Goal: Information Seeking & Learning: Learn about a topic

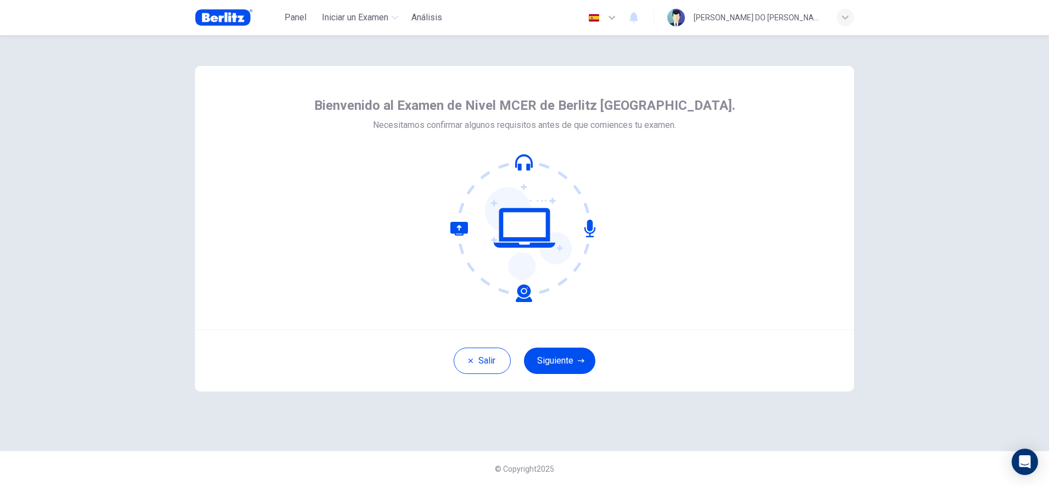
drag, startPoint x: 488, startPoint y: 383, endPoint x: 27, endPoint y: 38, distance: 575.8
click at [27, 38] on div "Bienvenido al Examen de Nivel MCER de Berlitz [GEOGRAPHIC_DATA]. Necesitamos co…" at bounding box center [524, 260] width 1049 height 451
click at [38, 38] on div "Bienvenido al Examen de Nivel MCER de Berlitz [GEOGRAPHIC_DATA]. Necesitamos co…" at bounding box center [524, 260] width 1049 height 451
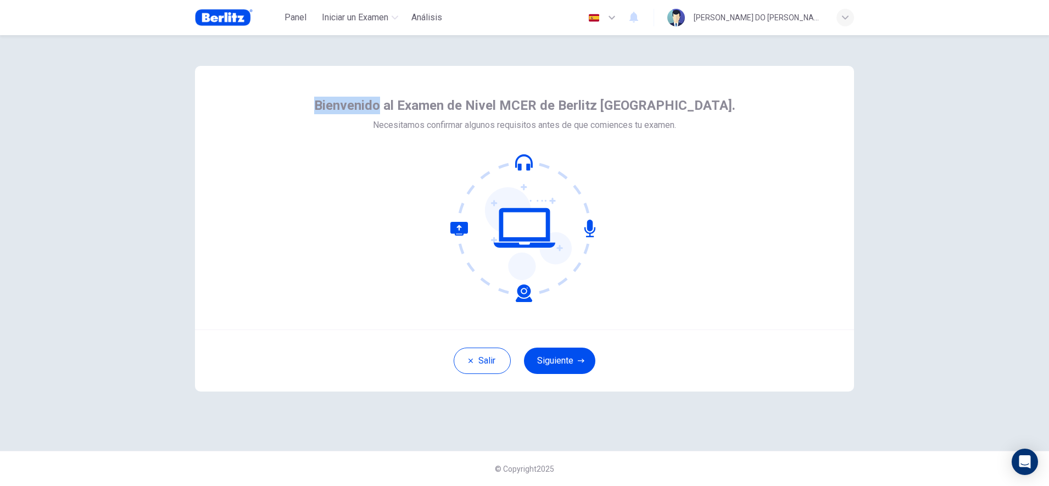
click at [38, 37] on div "Bienvenido al Examen de Nivel MCER de Berlitz [GEOGRAPHIC_DATA]. Necesitamos co…" at bounding box center [524, 260] width 1049 height 451
click at [51, 40] on div "Bienvenido al Examen de Nivel MCER de Berlitz [GEOGRAPHIC_DATA]. Necesitamos co…" at bounding box center [524, 260] width 1049 height 451
drag, startPoint x: 51, startPoint y: 40, endPoint x: 43, endPoint y: 40, distance: 7.2
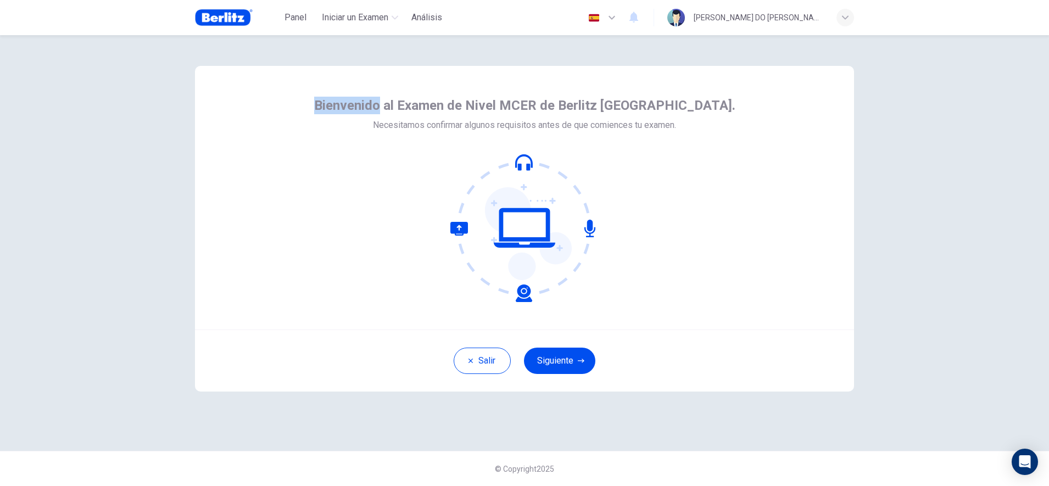
click at [43, 40] on div "Bienvenido al Examen de Nivel MCER de Berlitz [GEOGRAPHIC_DATA]. Necesitamos co…" at bounding box center [524, 260] width 1049 height 451
click at [45, 41] on div "Bienvenido al Examen de Nivel MCER de Berlitz [GEOGRAPHIC_DATA]. Necesitamos co…" at bounding box center [524, 260] width 1049 height 451
click at [91, 41] on div "Bienvenido al Examen de Nivel MCER de Berlitz [GEOGRAPHIC_DATA]. Necesitamos co…" at bounding box center [524, 260] width 1049 height 451
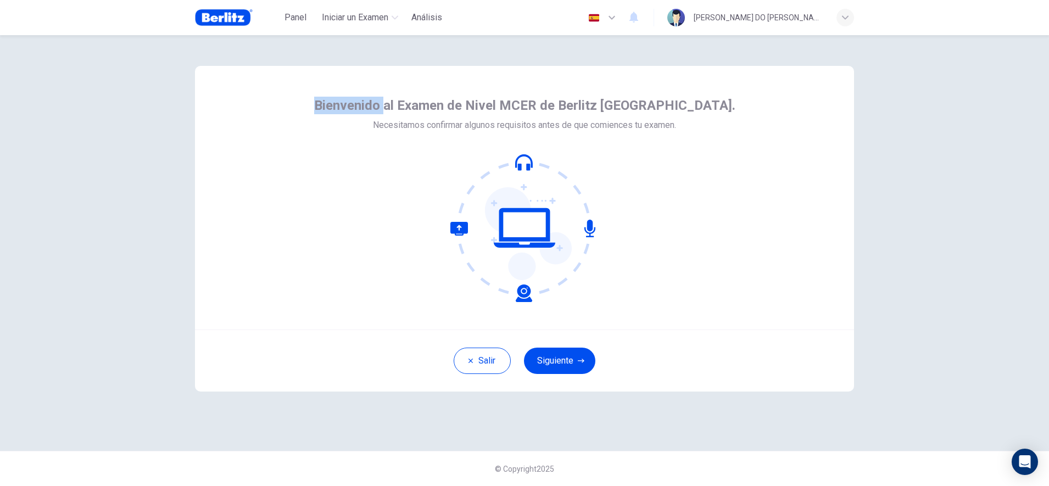
click at [91, 41] on div "Bienvenido al Examen de Nivel MCER de Berlitz [GEOGRAPHIC_DATA]. Necesitamos co…" at bounding box center [524, 260] width 1049 height 451
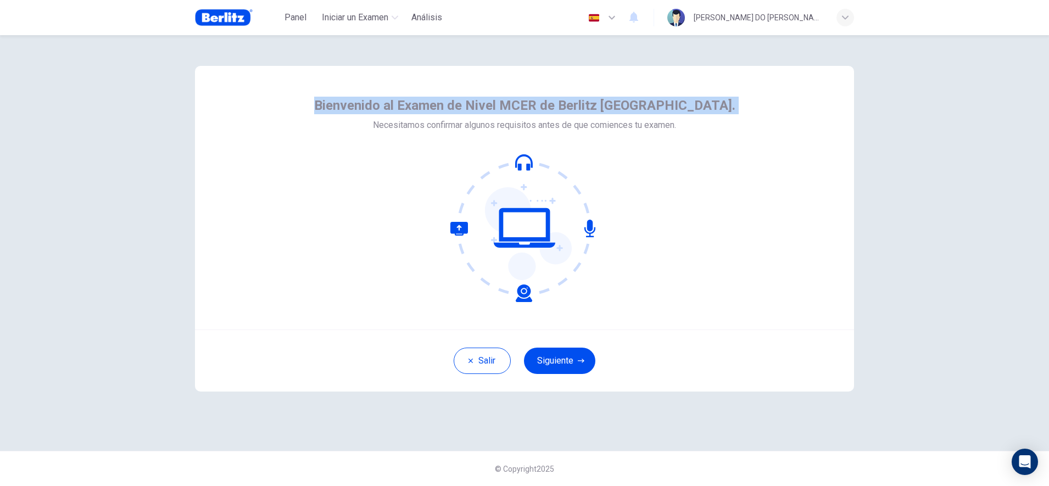
copy span "Bienvenido al Examen de Nivel MCER de Berlitz [GEOGRAPHIC_DATA]."
click at [144, 45] on div "Bienvenido al Examen de Nivel MCER de Berlitz [GEOGRAPHIC_DATA]. Necesitamos co…" at bounding box center [524, 260] width 1049 height 451
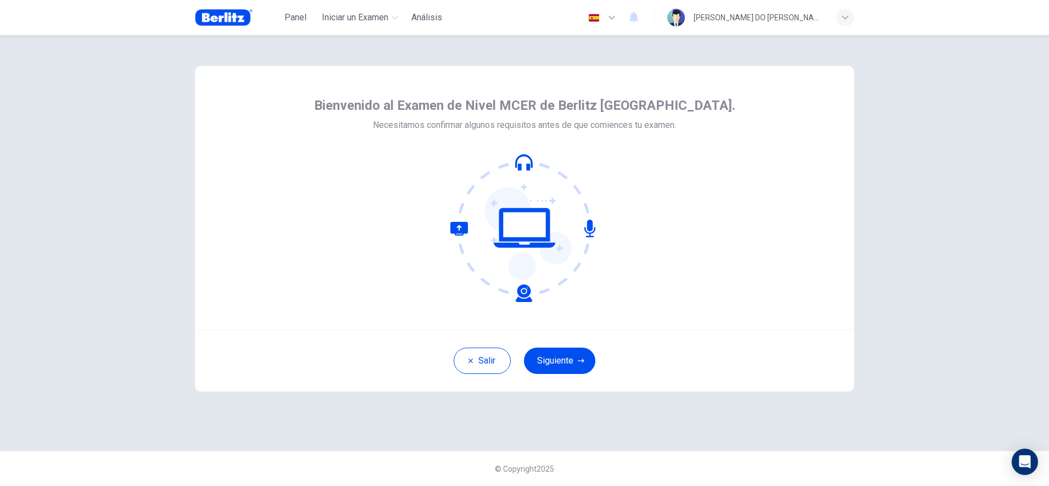
click at [144, 45] on div "Bienvenido al Examen de Nivel MCER de Berlitz [GEOGRAPHIC_DATA]. Necesitamos co…" at bounding box center [524, 260] width 1049 height 451
click at [149, 46] on div "Bienvenido al Examen de Nivel MCER de Berlitz [GEOGRAPHIC_DATA]. Necesitamos co…" at bounding box center [524, 260] width 1049 height 451
click at [175, 46] on div "Bienvenido al Examen de Nivel MCER de Berlitz [GEOGRAPHIC_DATA]. Necesitamos co…" at bounding box center [524, 260] width 1049 height 451
click at [193, 48] on div "Bienvenido al Examen de Nivel MCER de Berlitz [GEOGRAPHIC_DATA]. Necesitamos co…" at bounding box center [524, 243] width 694 height 416
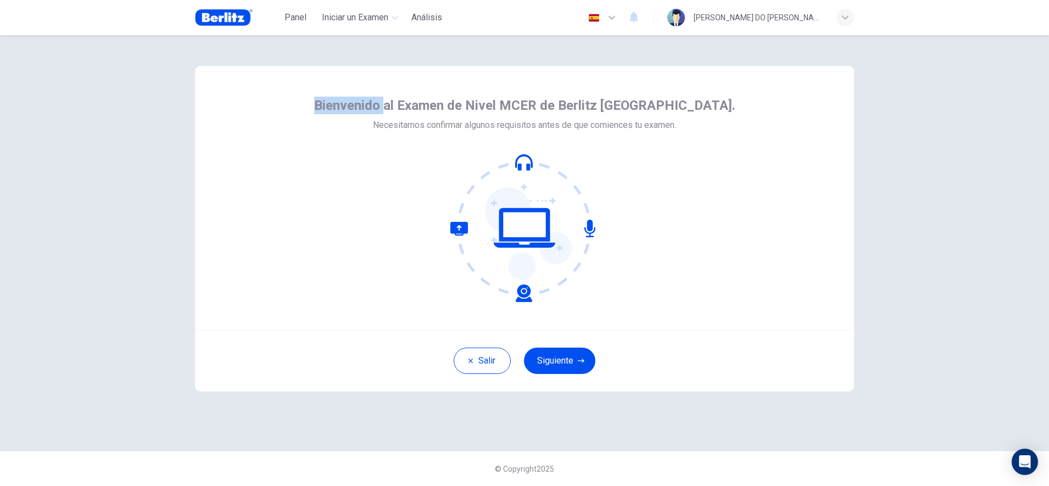
click at [193, 48] on div "Bienvenido al Examen de Nivel MCER de Berlitz [GEOGRAPHIC_DATA]. Necesitamos co…" at bounding box center [524, 243] width 694 height 416
click at [192, 46] on div "Bienvenido al Examen de Nivel MCER de Berlitz [GEOGRAPHIC_DATA]. Necesitamos co…" at bounding box center [524, 243] width 694 height 416
click at [202, 52] on div "Bienvenido al Examen de Nivel MCER de Berlitz [GEOGRAPHIC_DATA]. Necesitamos co…" at bounding box center [524, 243] width 694 height 416
click at [564, 364] on button "Siguiente" at bounding box center [559, 361] width 71 height 26
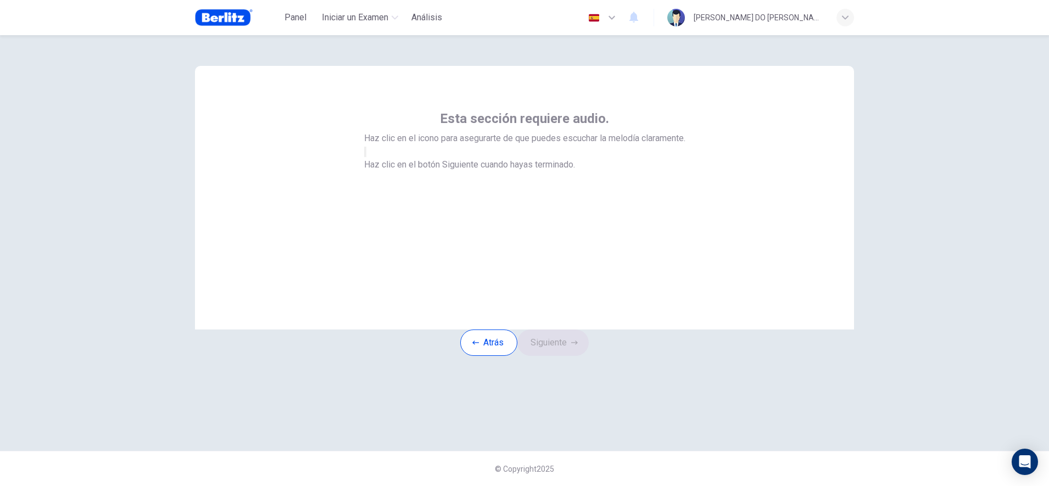
click at [366, 157] on button "button" at bounding box center [365, 152] width 2 height 10
click at [585, 356] on button "Siguiente" at bounding box center [552, 342] width 71 height 26
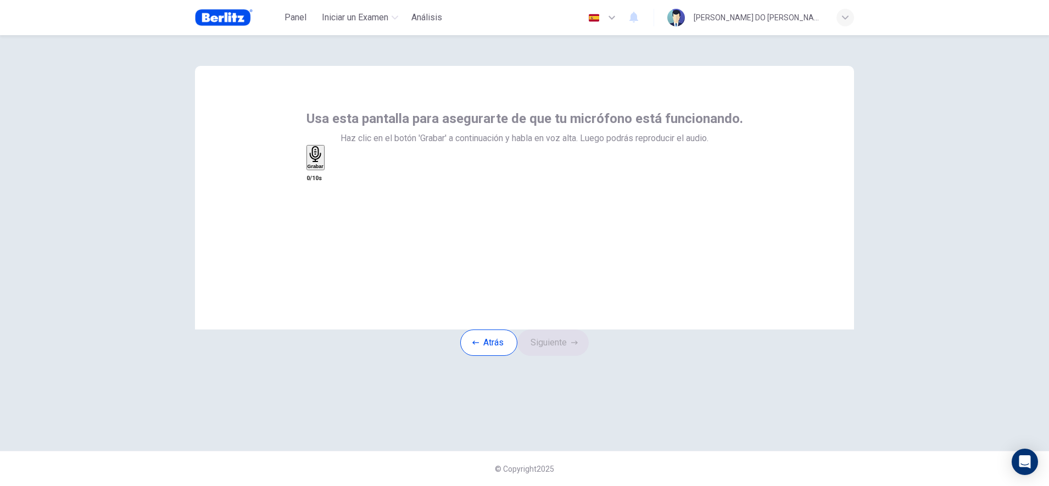
click at [323, 162] on icon "button" at bounding box center [316, 154] width 16 height 16
click at [557, 356] on button "Siguiente" at bounding box center [552, 342] width 71 height 26
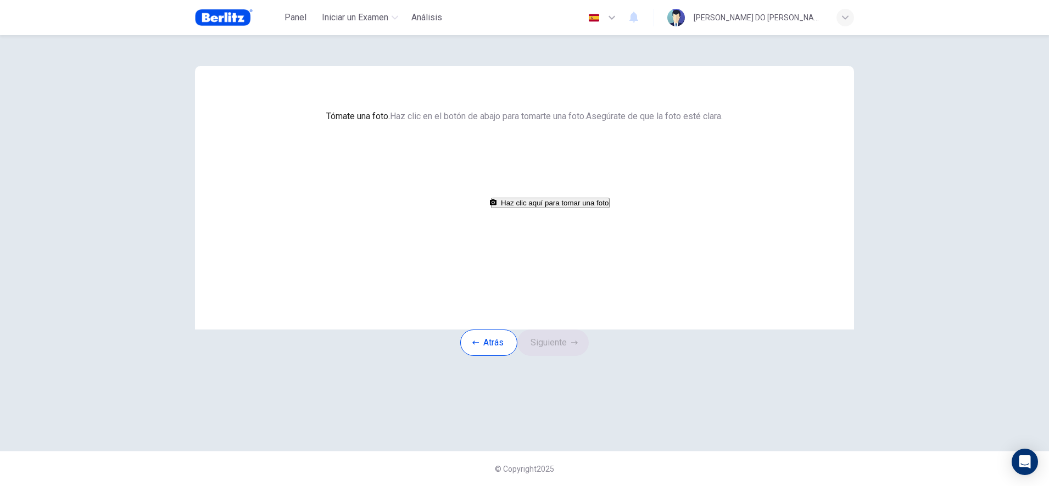
click at [558, 208] on button "Haz clic aquí para tomar una foto" at bounding box center [550, 203] width 119 height 10
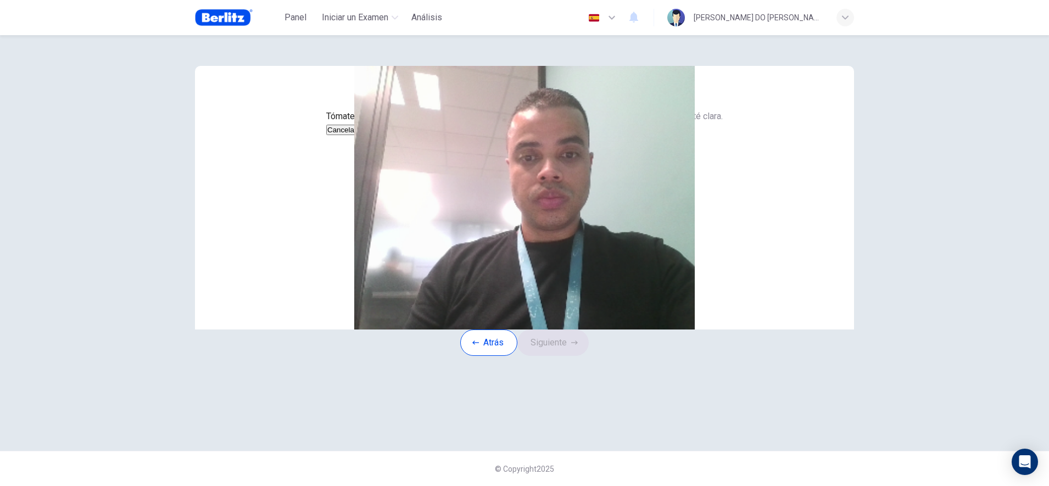
click at [357, 135] on button "Cancelar" at bounding box center [341, 130] width 31 height 10
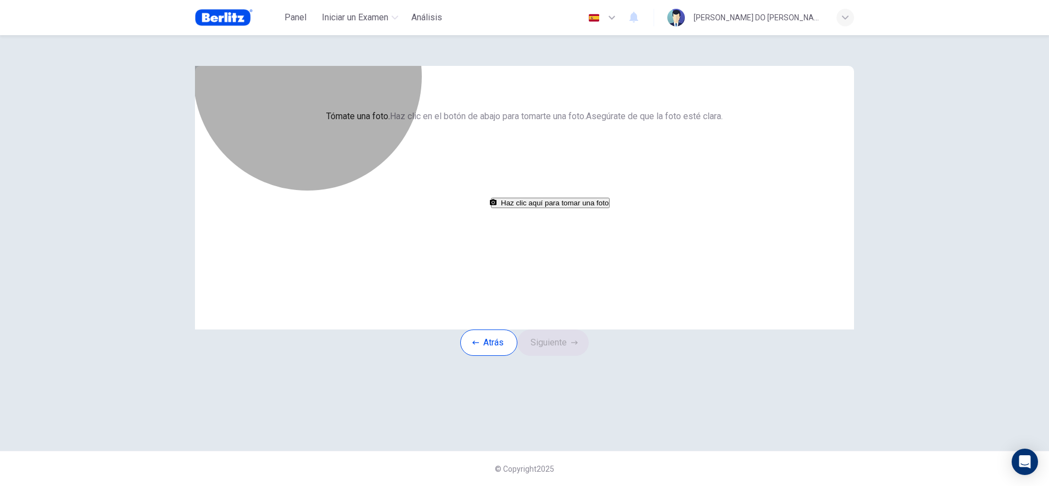
click at [555, 208] on button "Haz clic aquí para tomar una foto" at bounding box center [550, 203] width 119 height 10
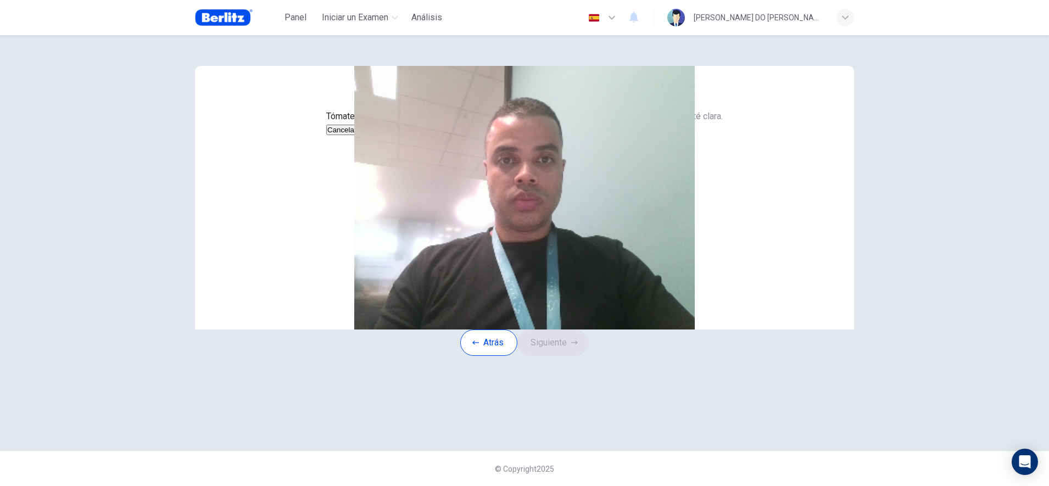
click at [357, 135] on button "Cancelar" at bounding box center [341, 130] width 31 height 10
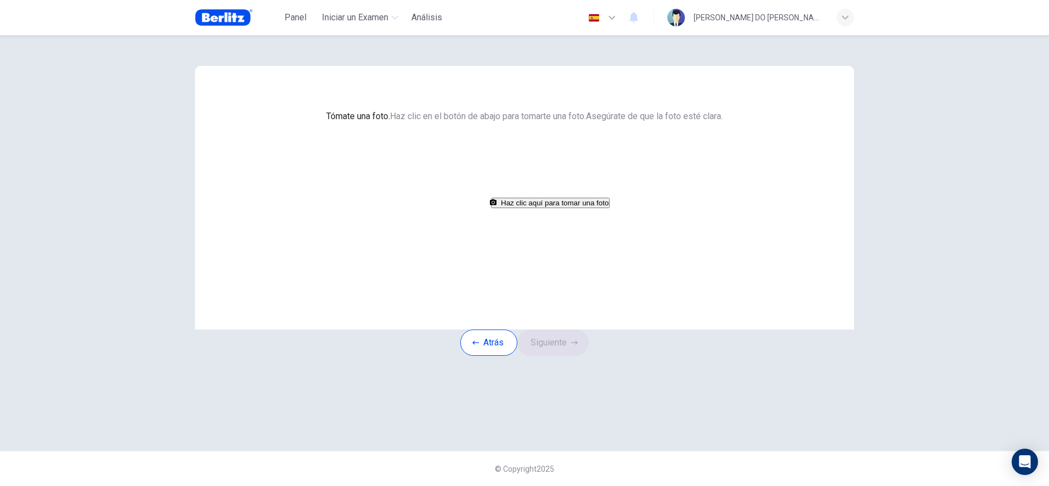
click at [547, 208] on button "Haz clic aquí para tomar una foto" at bounding box center [550, 203] width 119 height 10
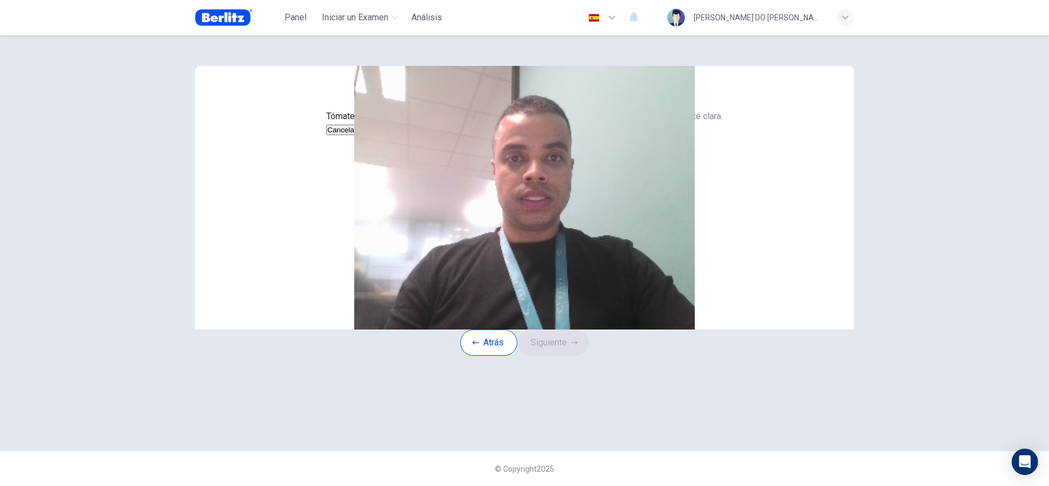
click at [387, 135] on button "Guardar" at bounding box center [371, 130] width 29 height 10
click at [357, 135] on button "Cancelar" at bounding box center [341, 130] width 31 height 10
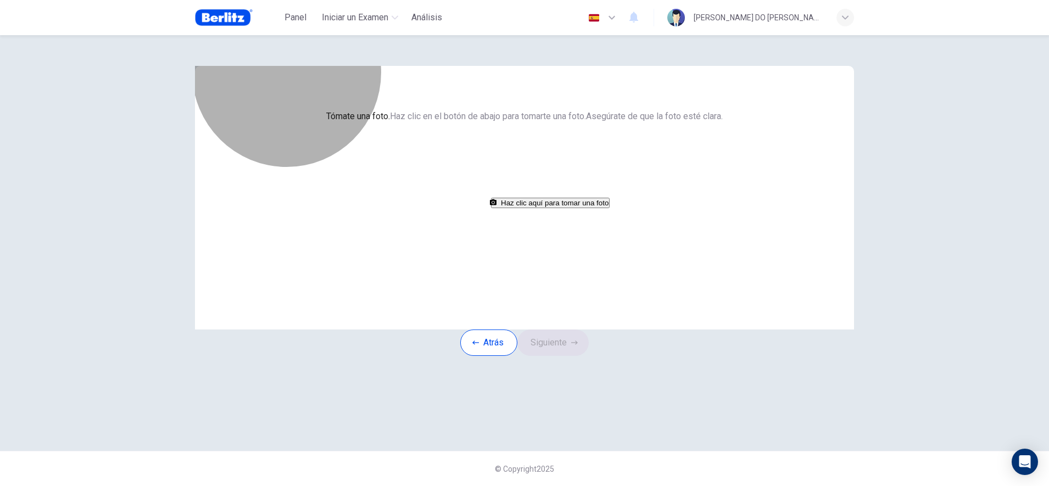
click at [534, 208] on button "Haz clic aquí para tomar una foto" at bounding box center [550, 203] width 119 height 10
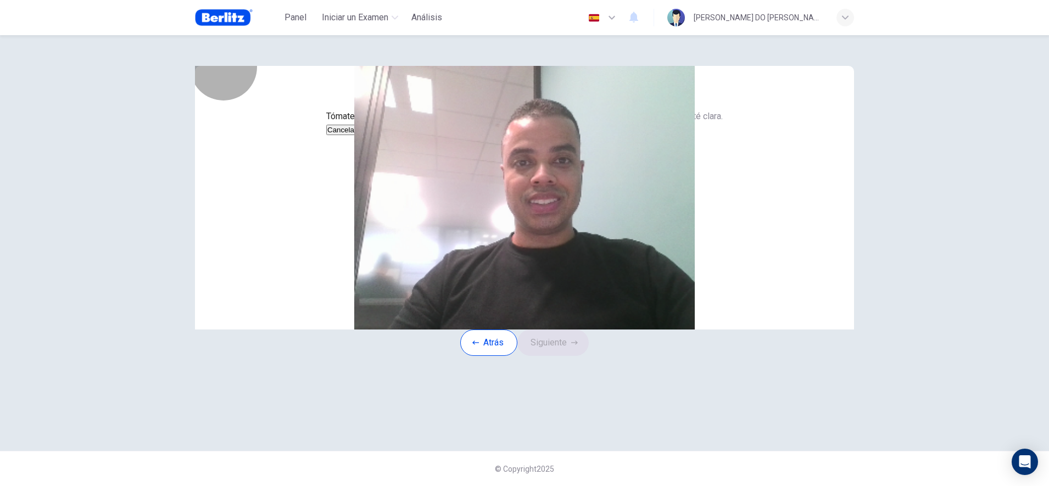
click at [357, 135] on button "Cancelar" at bounding box center [341, 130] width 31 height 10
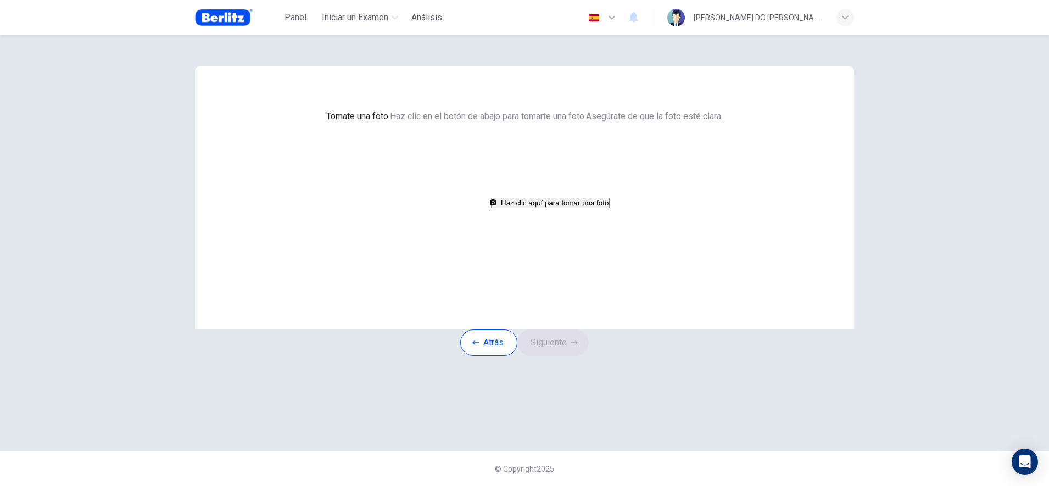
click at [517, 208] on button "Haz clic aquí para tomar una foto" at bounding box center [550, 203] width 119 height 10
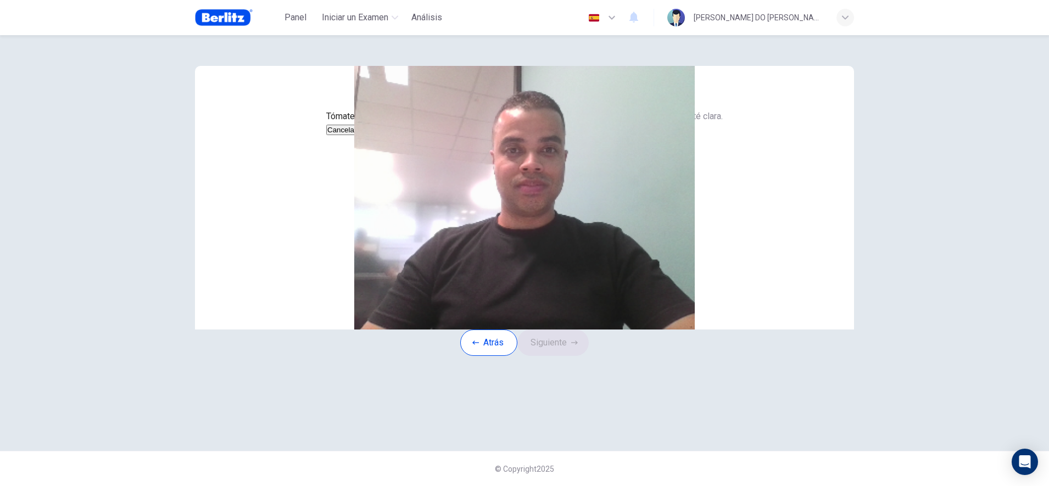
click at [387, 135] on button "Guardar" at bounding box center [371, 130] width 29 height 10
click at [546, 356] on button "Siguiente" at bounding box center [552, 342] width 71 height 26
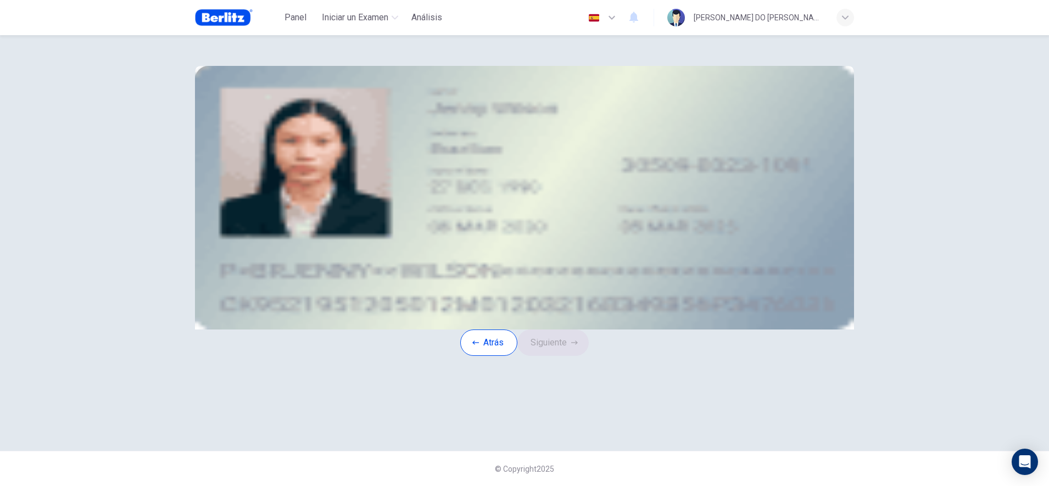
click at [286, 154] on icon "upload" at bounding box center [281, 150] width 9 height 8
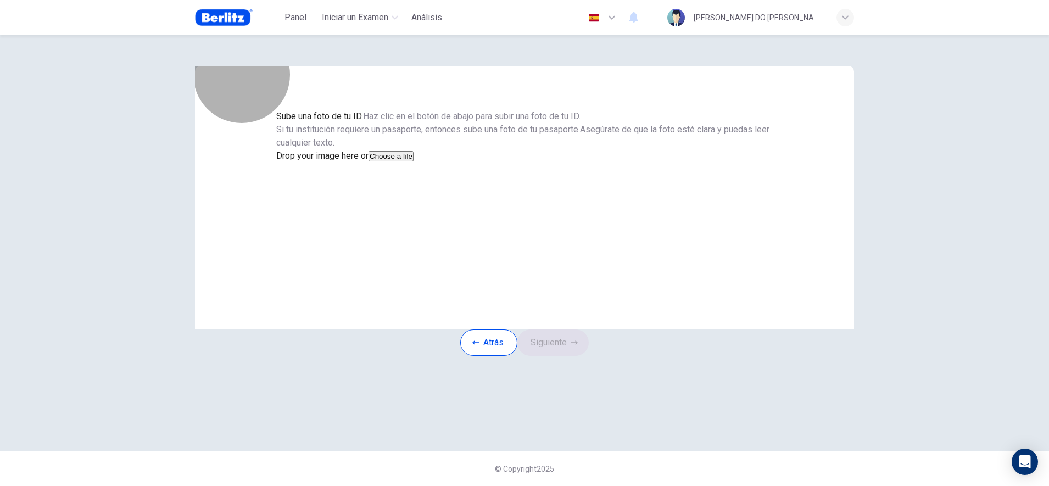
click at [413, 161] on button "Choose a file" at bounding box center [390, 156] width 45 height 10
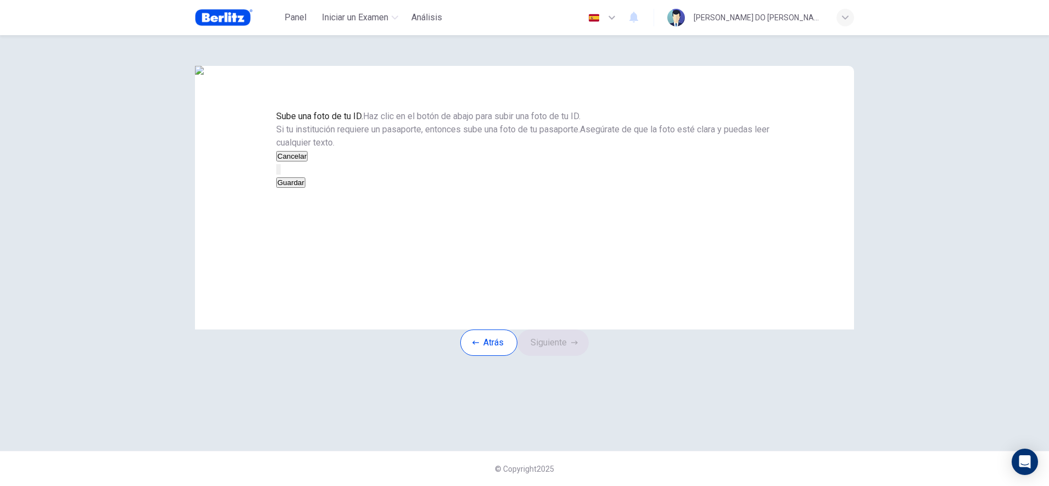
click at [305, 188] on button "Guardar" at bounding box center [290, 182] width 29 height 10
click at [567, 356] on button "Siguiente" at bounding box center [552, 342] width 71 height 26
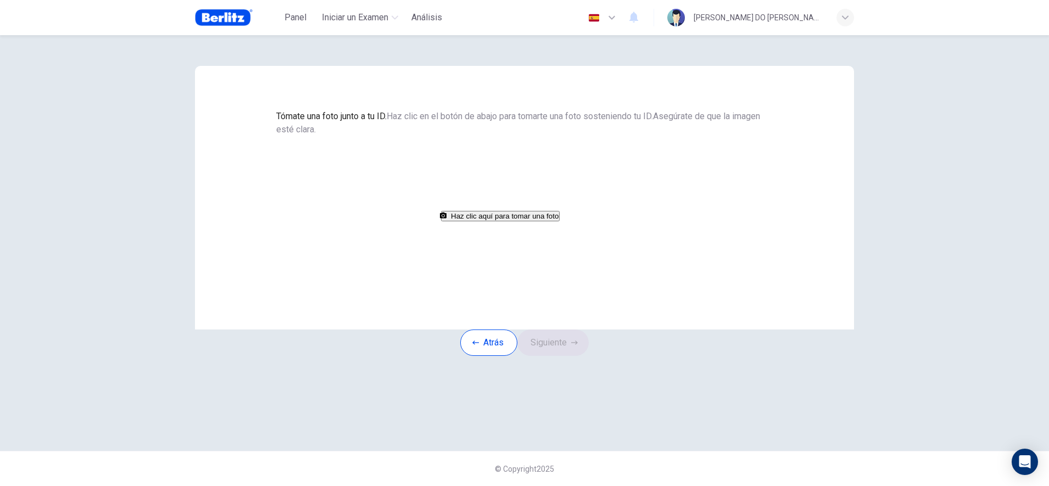
click at [543, 221] on button "Haz clic aquí para tomar una foto" at bounding box center [500, 216] width 119 height 10
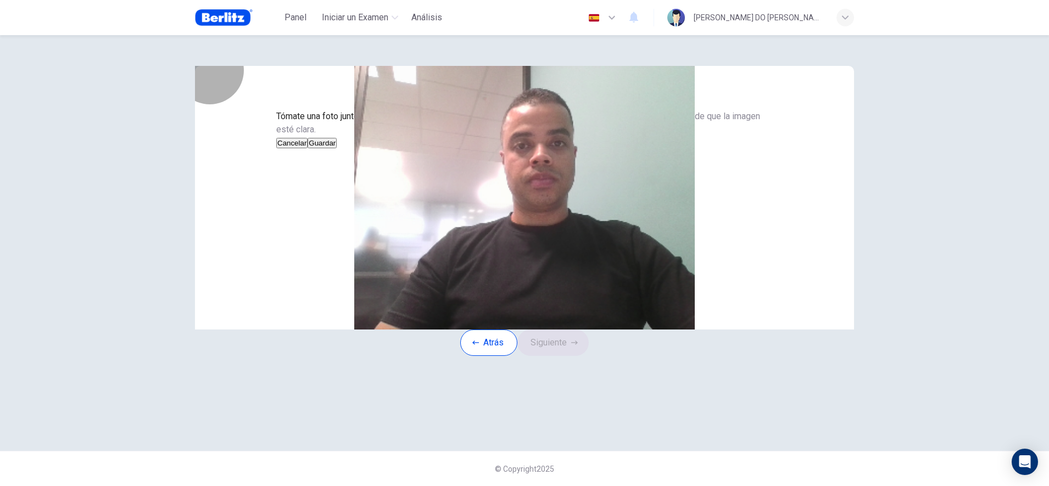
drag, startPoint x: 596, startPoint y: 338, endPoint x: 629, endPoint y: 352, distance: 35.7
click at [337, 148] on button "Guardar" at bounding box center [322, 143] width 29 height 10
click at [563, 356] on button "Siguiente" at bounding box center [552, 342] width 71 height 26
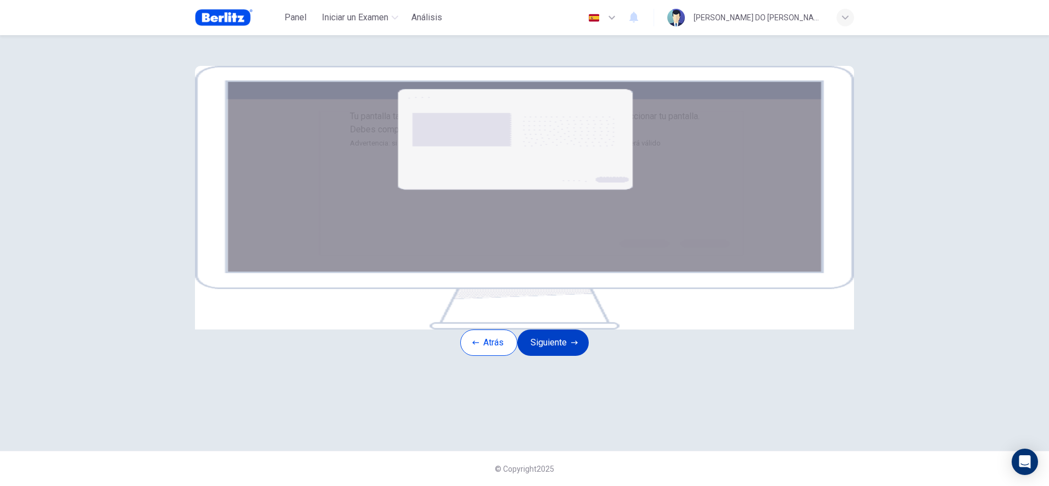
click at [555, 356] on button "Siguiente" at bounding box center [552, 342] width 71 height 26
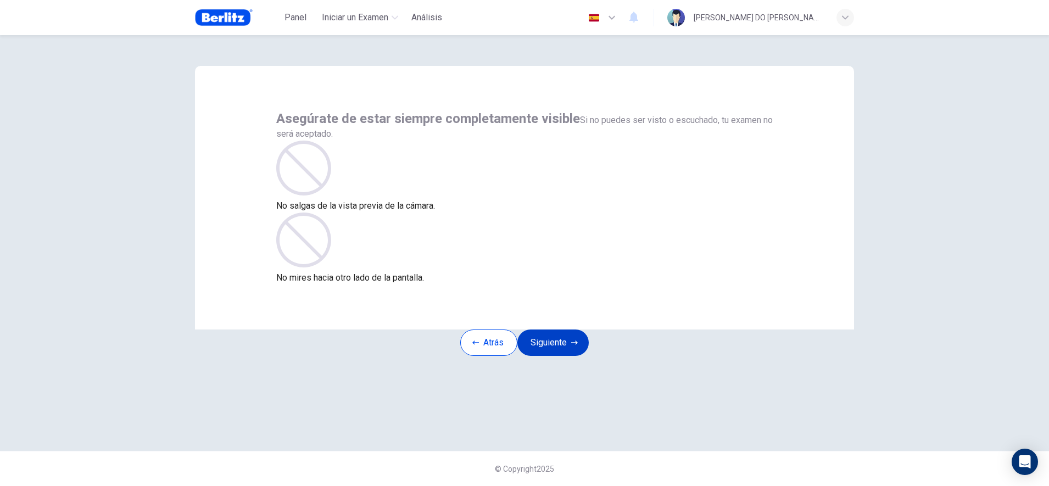
drag, startPoint x: 560, startPoint y: 356, endPoint x: 584, endPoint y: 359, distance: 23.7
click at [560, 356] on button "Siguiente" at bounding box center [552, 342] width 71 height 26
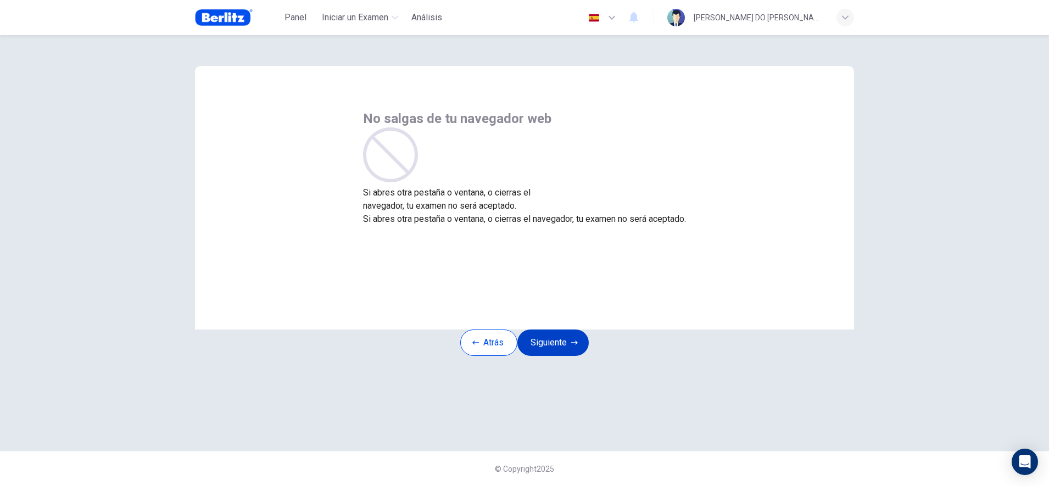
click at [552, 356] on button "Siguiente" at bounding box center [552, 342] width 71 height 26
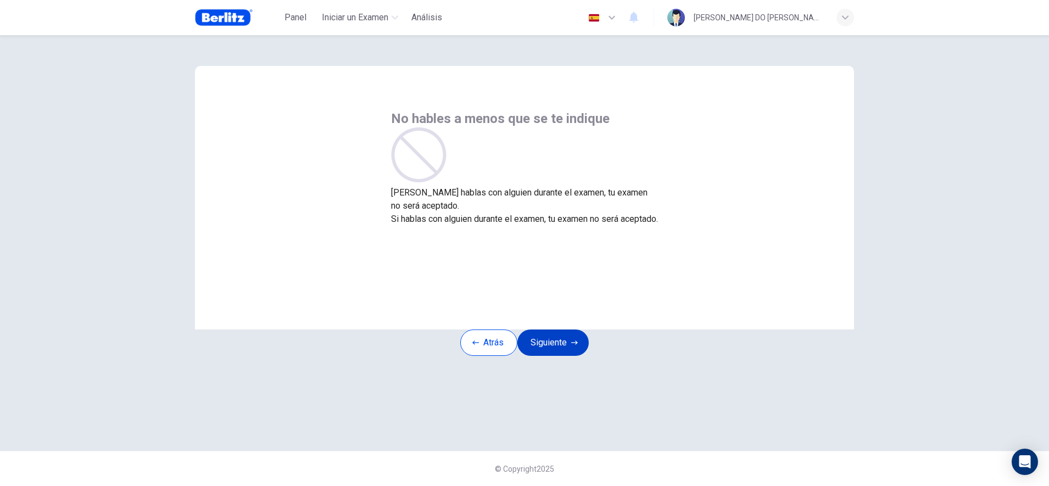
click at [556, 356] on button "Siguiente" at bounding box center [552, 342] width 71 height 26
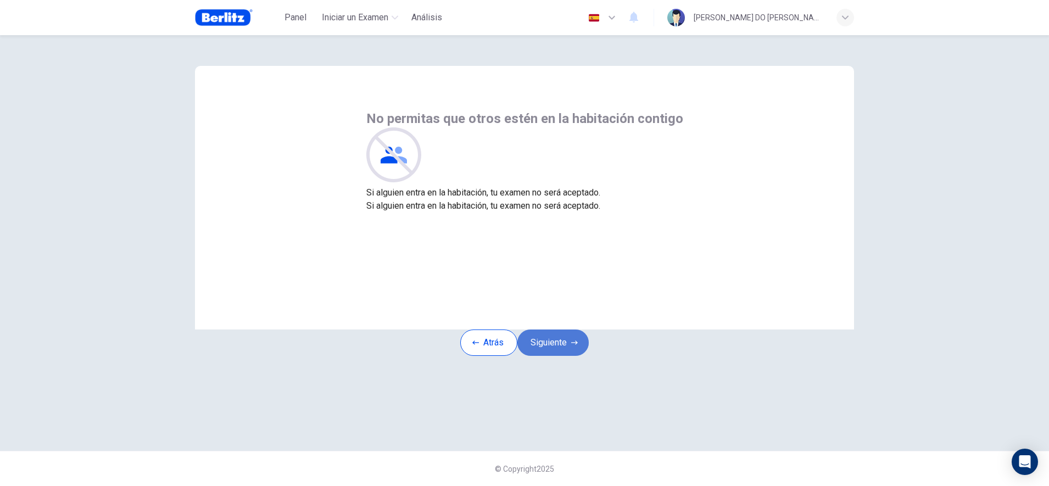
click at [566, 356] on button "Siguiente" at bounding box center [552, 342] width 71 height 26
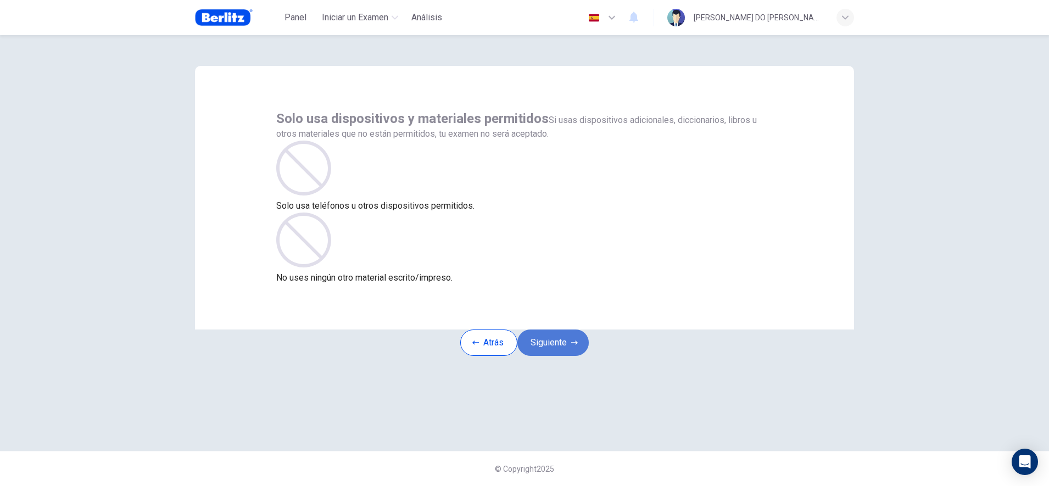
click at [566, 356] on button "Siguiente" at bounding box center [552, 342] width 71 height 26
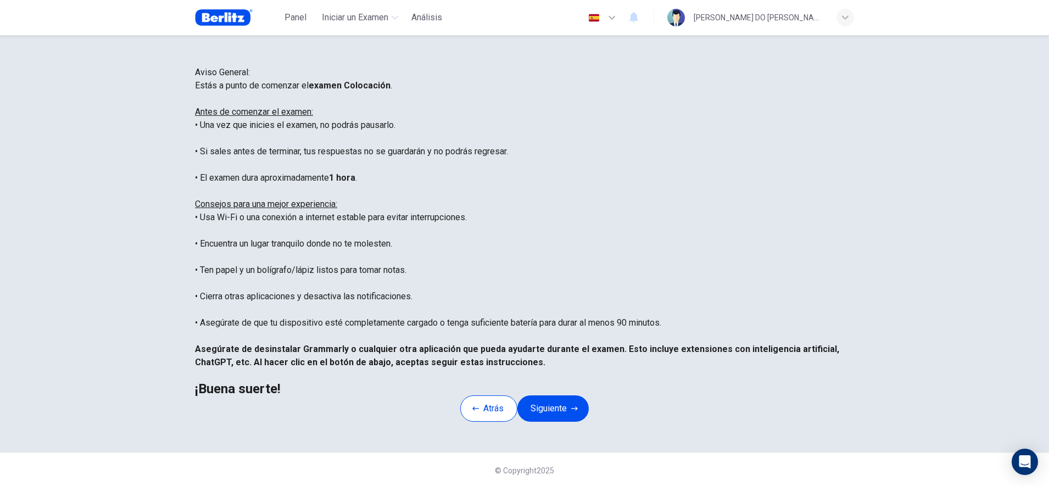
scroll to position [125, 0]
click at [567, 394] on button "Siguiente" at bounding box center [552, 407] width 71 height 26
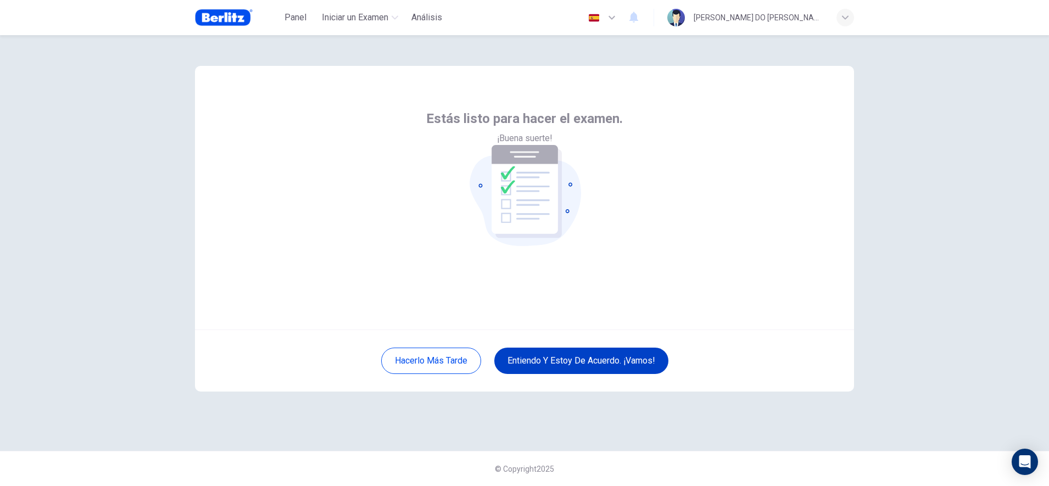
click at [606, 357] on button "Entiendo y estoy de acuerdo. ¡Vamos!" at bounding box center [581, 361] width 174 height 26
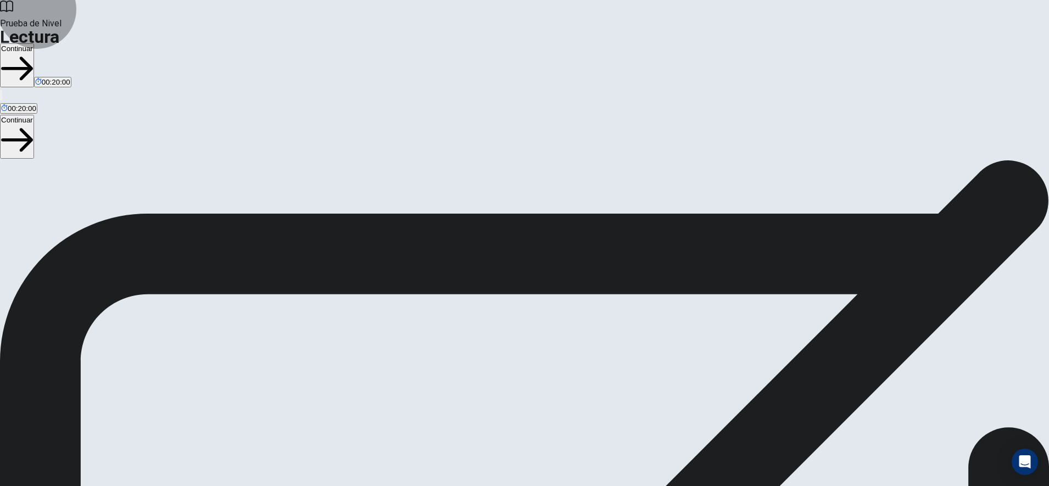
click at [34, 43] on button "Continuar" at bounding box center [17, 65] width 34 height 44
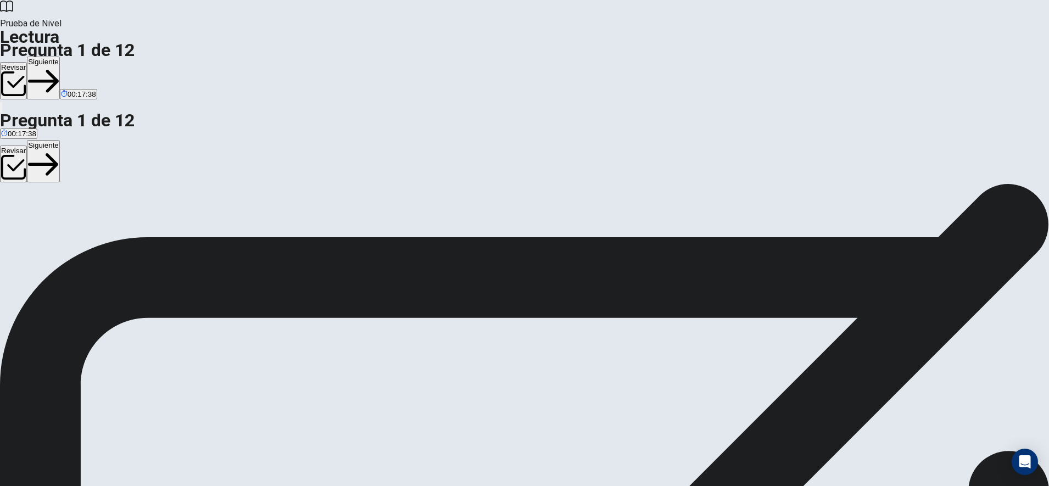
click at [60, 57] on button "Siguiente" at bounding box center [43, 78] width 33 height 43
click at [79, 57] on button "Siguiente" at bounding box center [62, 78] width 33 height 43
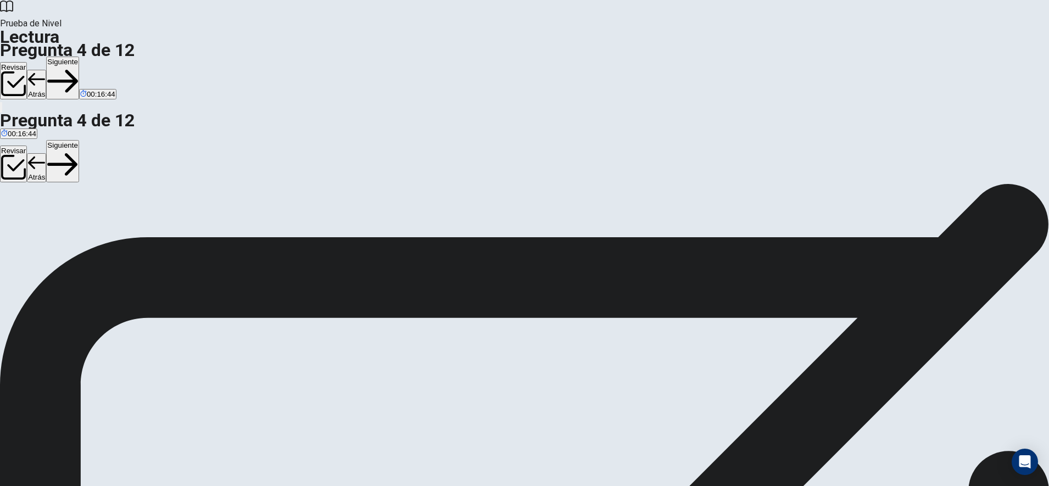
scroll to position [63, 0]
click at [79, 57] on button "Siguiente" at bounding box center [62, 78] width 33 height 43
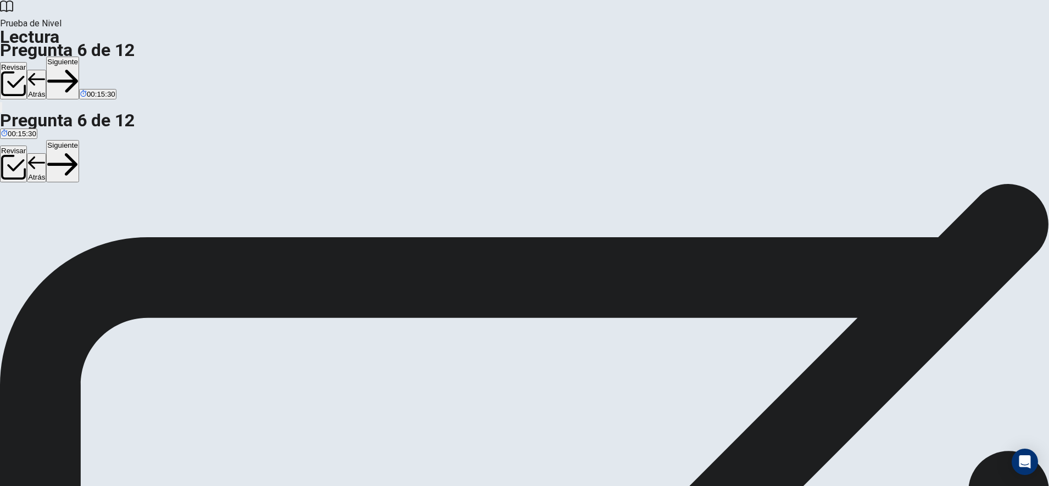
click at [79, 57] on button "Siguiente" at bounding box center [62, 78] width 33 height 43
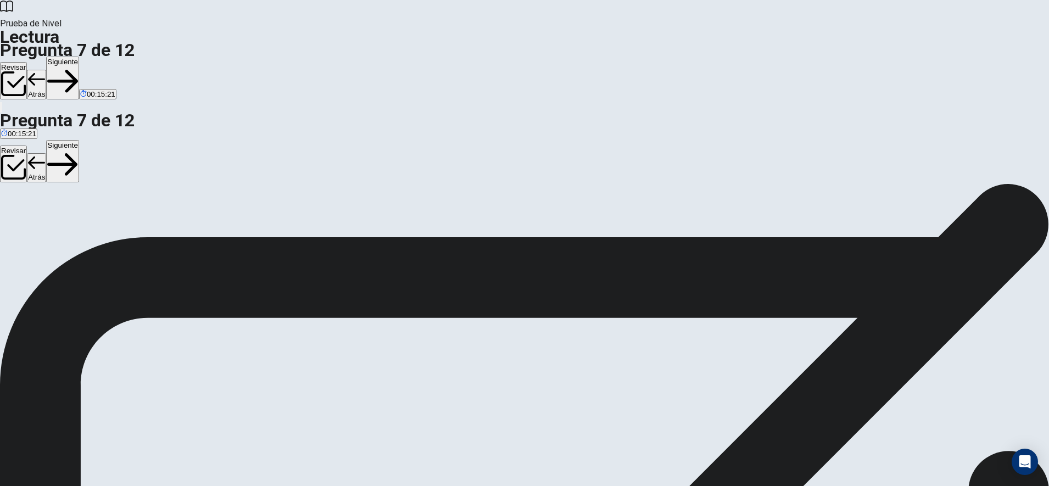
click at [79, 57] on button "Siguiente" at bounding box center [62, 78] width 33 height 43
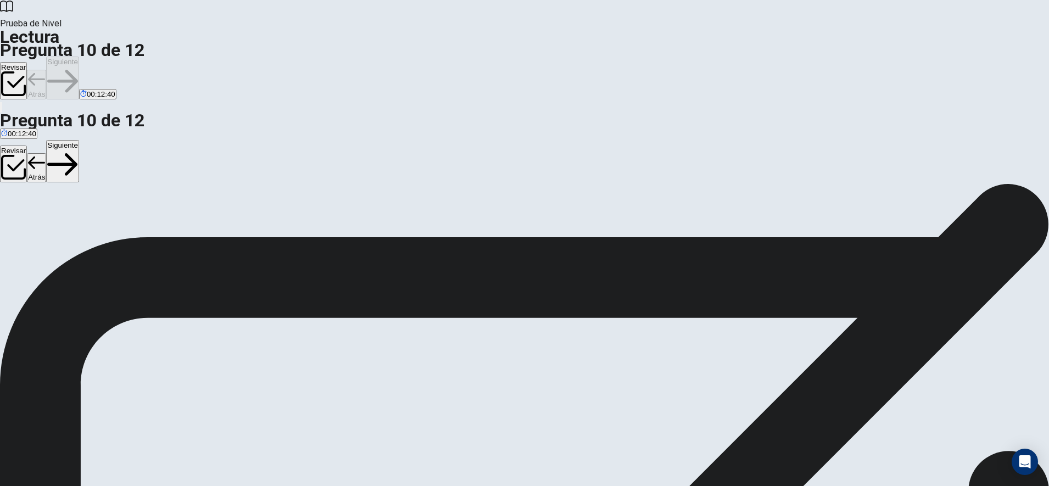
scroll to position [51, 0]
click at [79, 57] on button "Siguiente" at bounding box center [62, 78] width 33 height 43
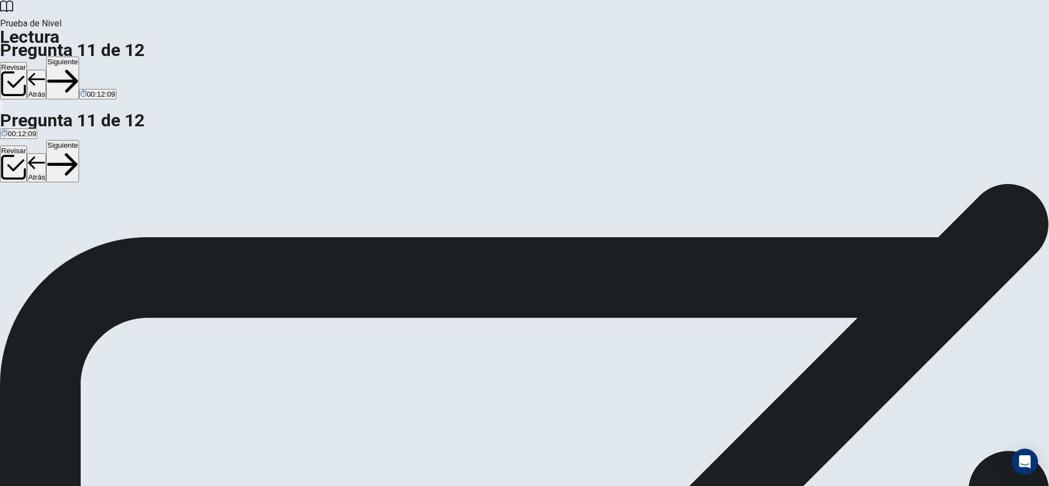
click at [79, 57] on button "Siguiente" at bounding box center [62, 78] width 33 height 43
drag, startPoint x: 315, startPoint y: 249, endPoint x: 526, endPoint y: 243, distance: 211.5
drag, startPoint x: 293, startPoint y: 261, endPoint x: 500, endPoint y: 316, distance: 214.7
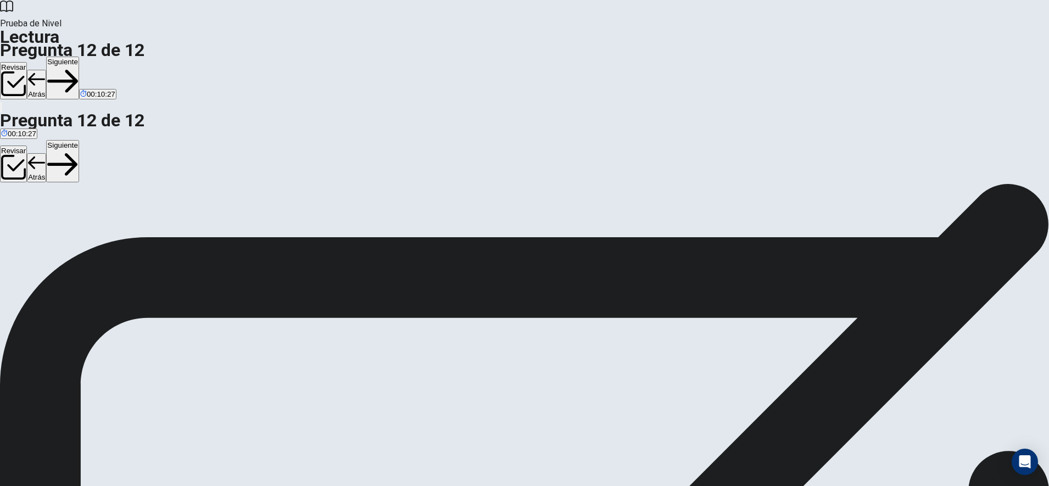
scroll to position [125, 0]
drag, startPoint x: 285, startPoint y: 376, endPoint x: 474, endPoint y: 361, distance: 189.4
click at [79, 57] on button "Siguiente" at bounding box center [62, 78] width 33 height 43
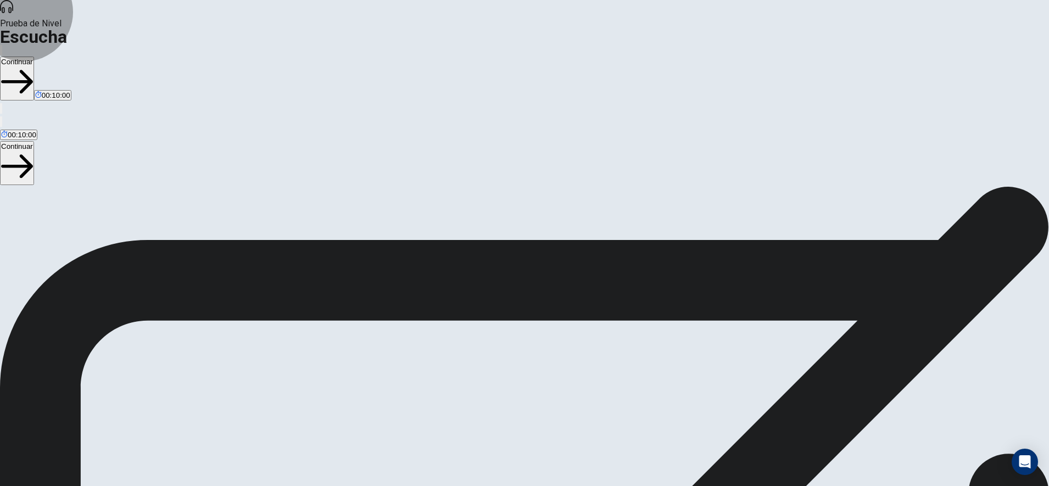
click at [34, 57] on button "Continuar" at bounding box center [17, 79] width 34 height 44
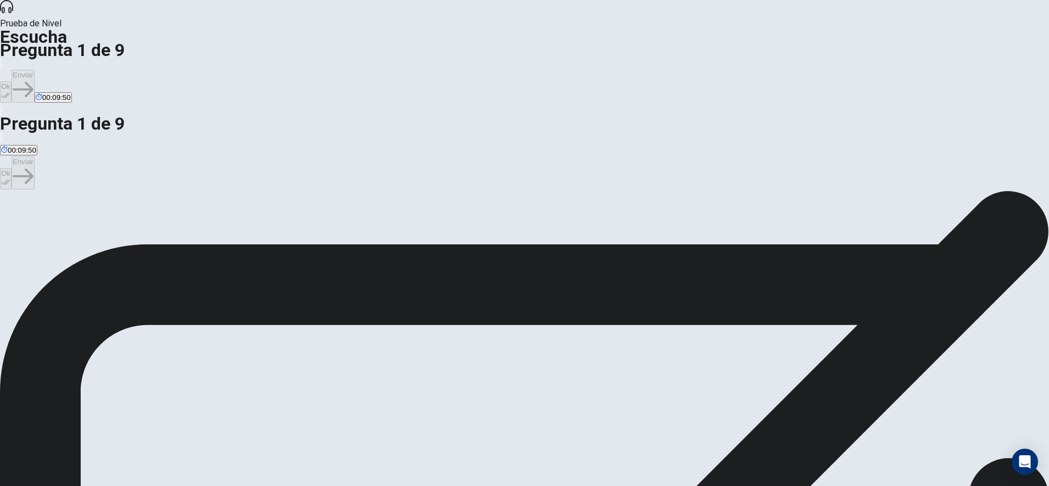
click at [12, 81] on button "Ok" at bounding box center [6, 91] width 12 height 21
click at [35, 70] on button "Enviar" at bounding box center [23, 86] width 23 height 33
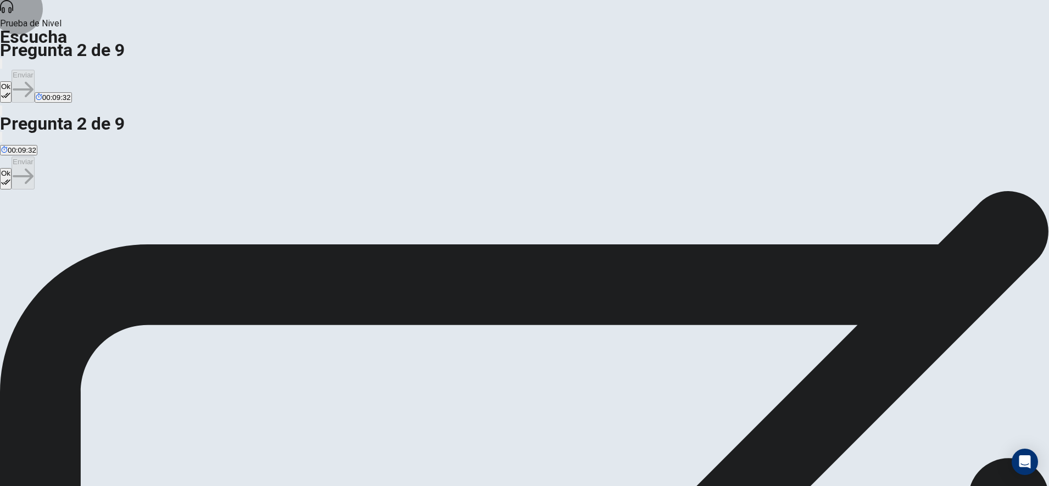
click at [12, 81] on button "Ok" at bounding box center [6, 91] width 12 height 21
click at [35, 70] on button "Enviar" at bounding box center [23, 86] width 23 height 33
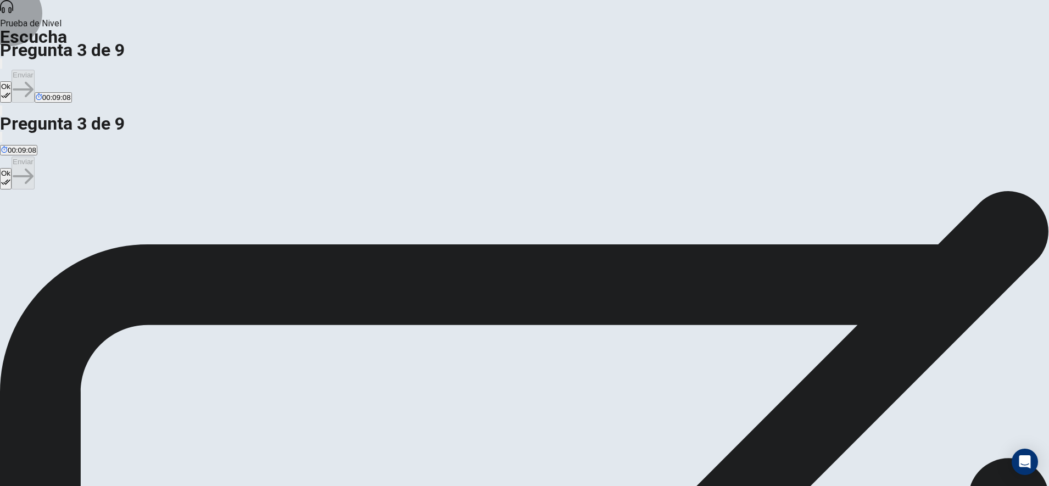
click at [12, 81] on button "Ok" at bounding box center [6, 91] width 12 height 21
click at [35, 70] on button "Enviar" at bounding box center [23, 86] width 23 height 33
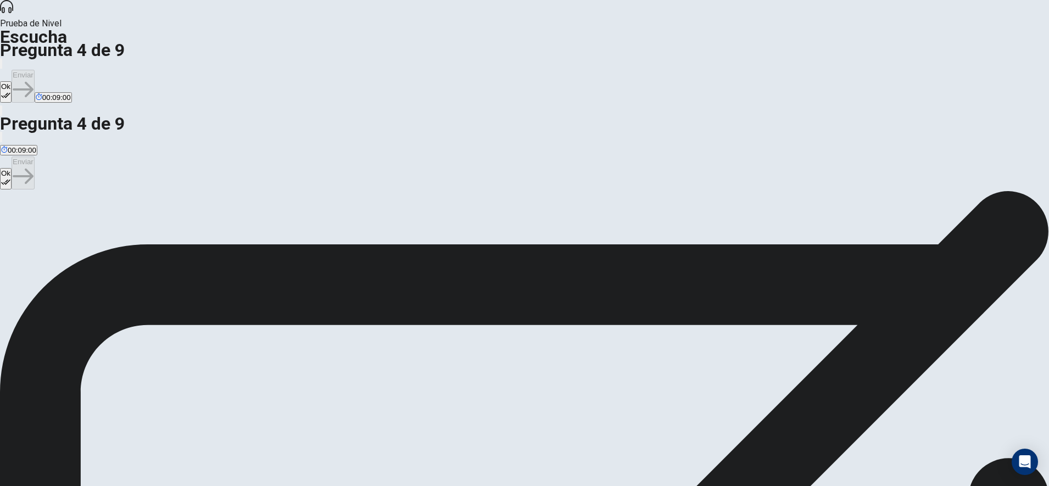
click at [12, 81] on button "Ok" at bounding box center [6, 91] width 12 height 21
click at [35, 70] on button "Enviar" at bounding box center [23, 86] width 23 height 33
click at [12, 81] on button "Ok" at bounding box center [6, 91] width 12 height 21
click at [35, 70] on button "Enviar" at bounding box center [23, 86] width 23 height 33
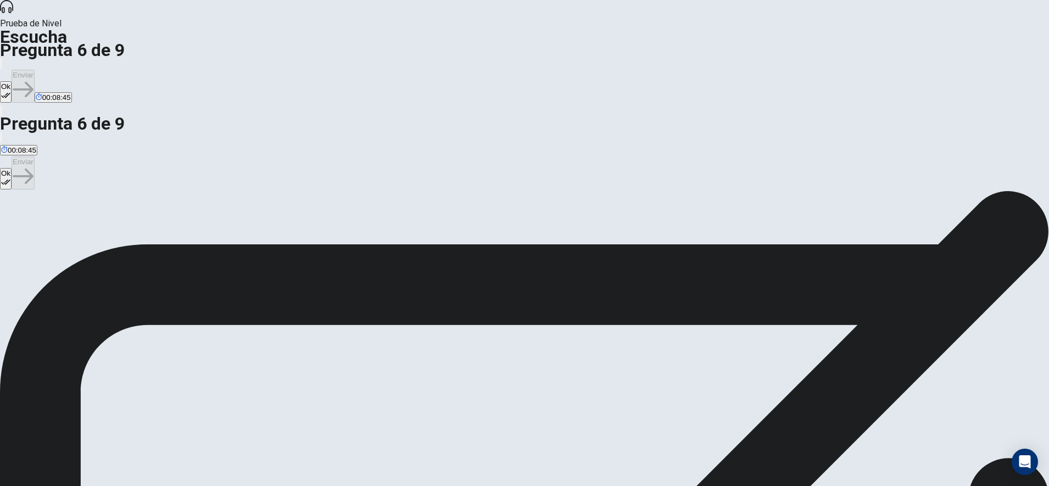
click at [12, 81] on button "Ok" at bounding box center [6, 91] width 12 height 21
click at [35, 70] on button "Enviar" at bounding box center [23, 86] width 23 height 33
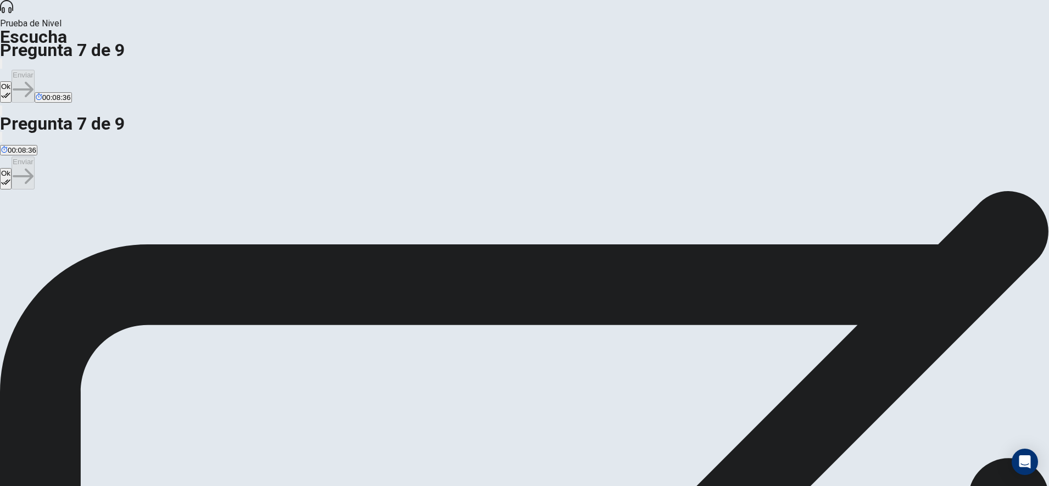
click at [12, 81] on button "Ok" at bounding box center [6, 91] width 12 height 21
click at [35, 70] on button "Enviar" at bounding box center [23, 86] width 23 height 33
click at [12, 81] on button "Ok" at bounding box center [6, 91] width 12 height 21
click at [35, 70] on button "Enviar" at bounding box center [23, 86] width 23 height 33
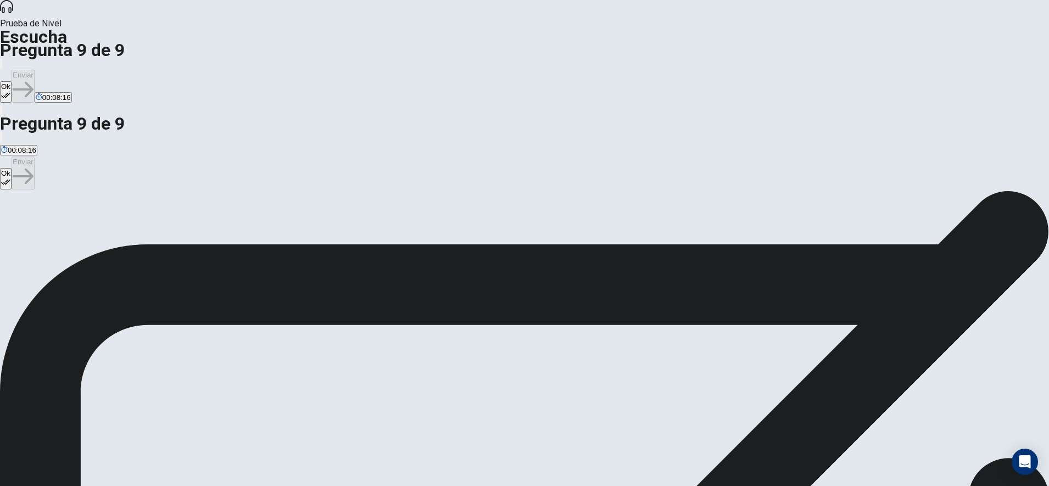
click at [12, 81] on button "Ok" at bounding box center [6, 91] width 12 height 21
click at [35, 70] on button "Enviar" at bounding box center [23, 86] width 23 height 33
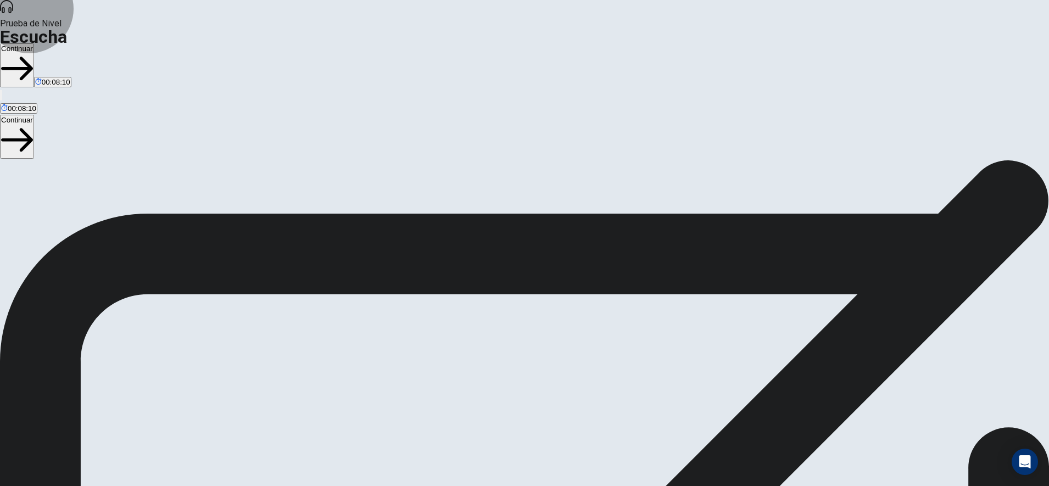
click at [34, 43] on button "Continuar" at bounding box center [17, 65] width 34 height 44
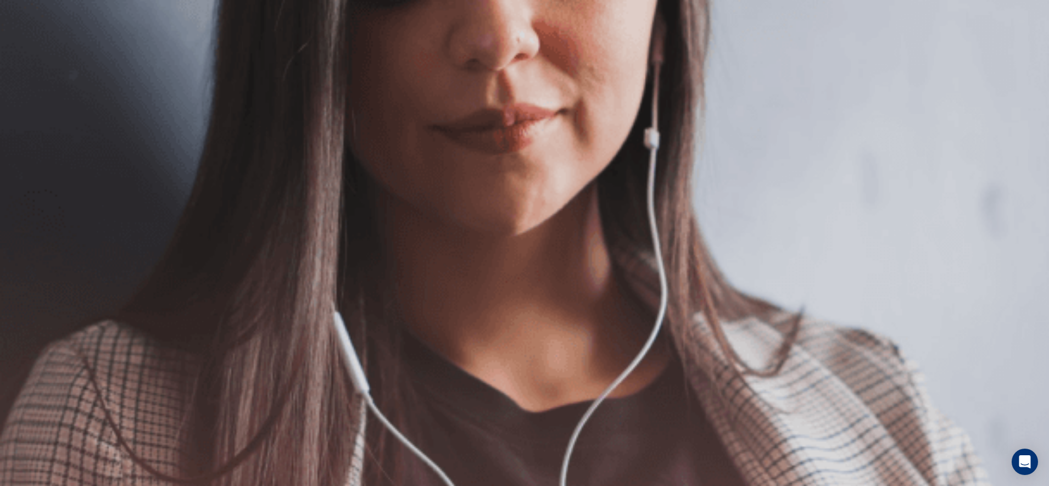
click at [34, 57] on button "Continuar" at bounding box center [17, 79] width 34 height 44
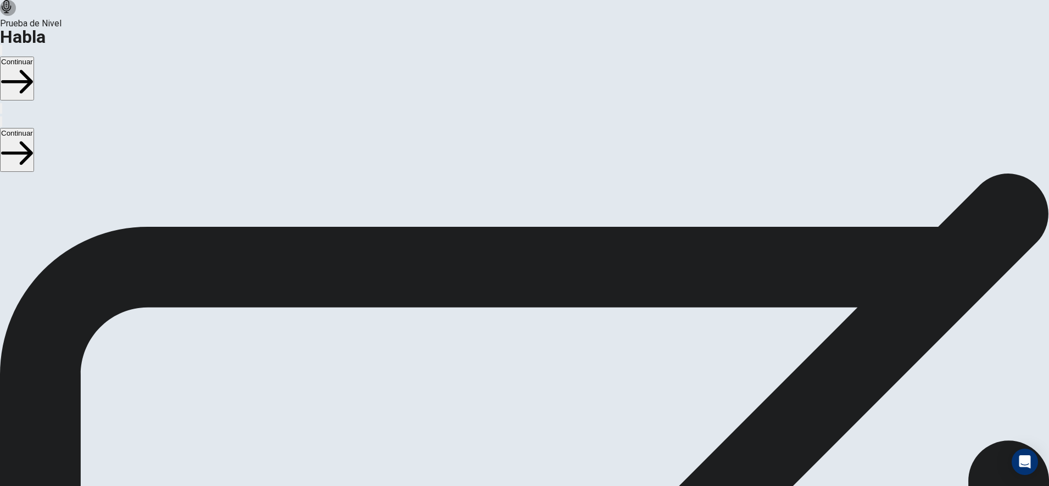
click at [34, 57] on button "Continuar" at bounding box center [17, 79] width 34 height 44
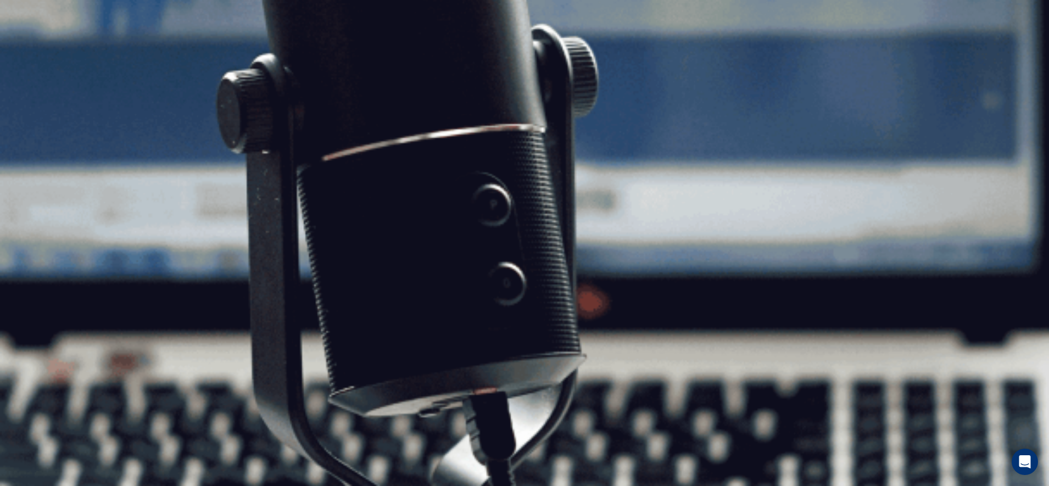
click at [34, 57] on button "Continuar" at bounding box center [17, 79] width 34 height 44
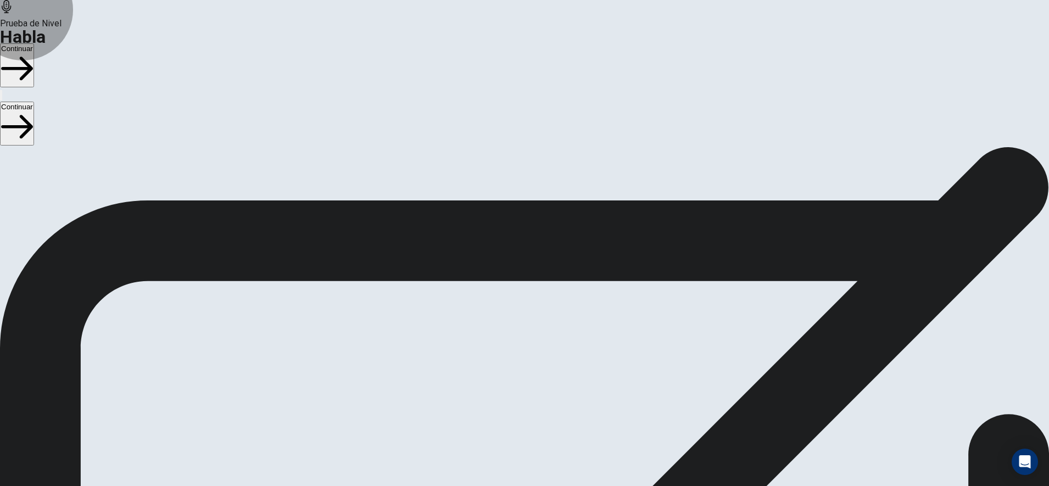
click at [34, 43] on button "Continuar" at bounding box center [17, 65] width 34 height 44
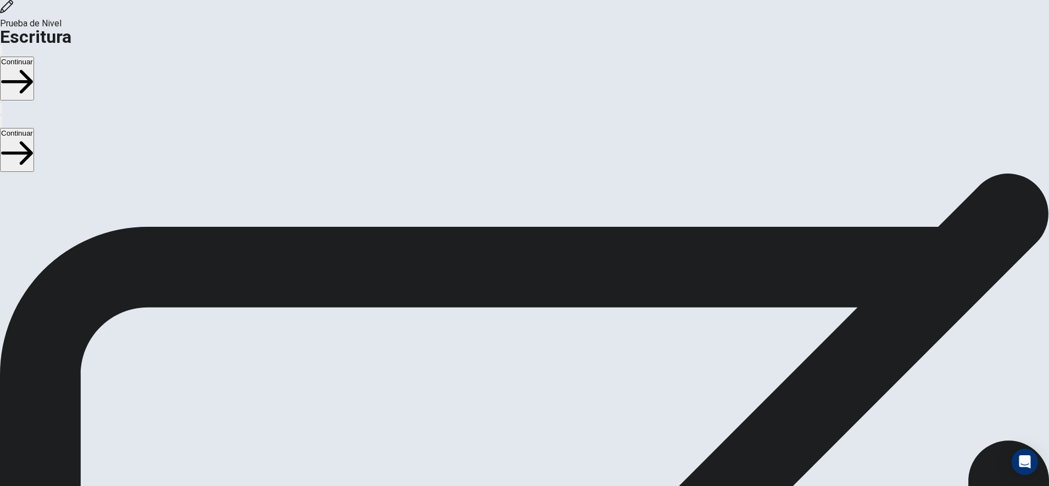
click at [34, 57] on button "Continuar" at bounding box center [17, 79] width 34 height 44
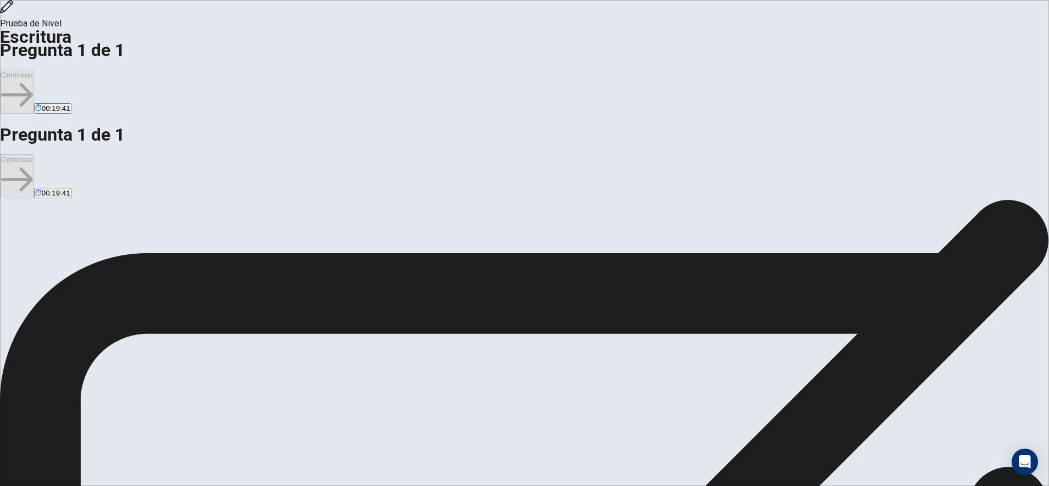
drag, startPoint x: 595, startPoint y: 255, endPoint x: 544, endPoint y: 114, distance: 149.9
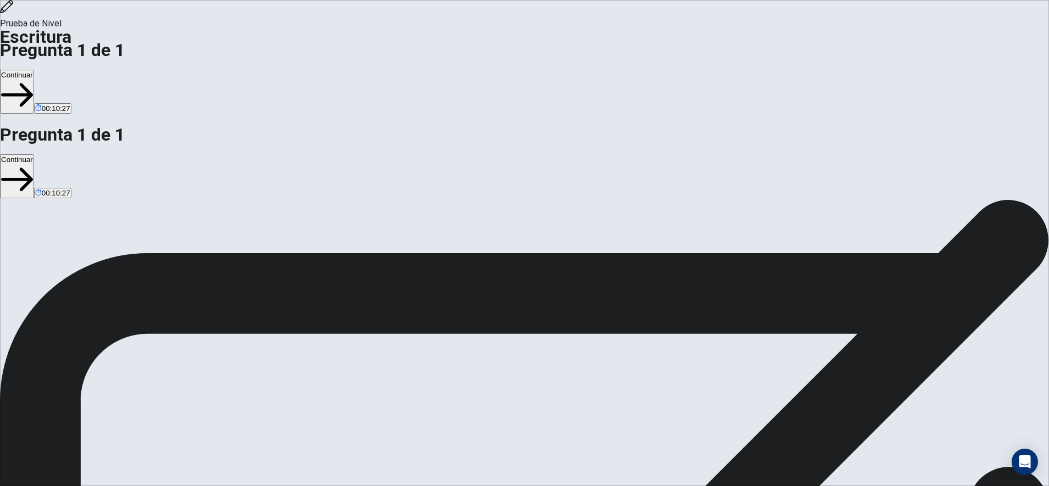
type textarea "**********"
click at [34, 70] on button "Continuar" at bounding box center [17, 92] width 34 height 44
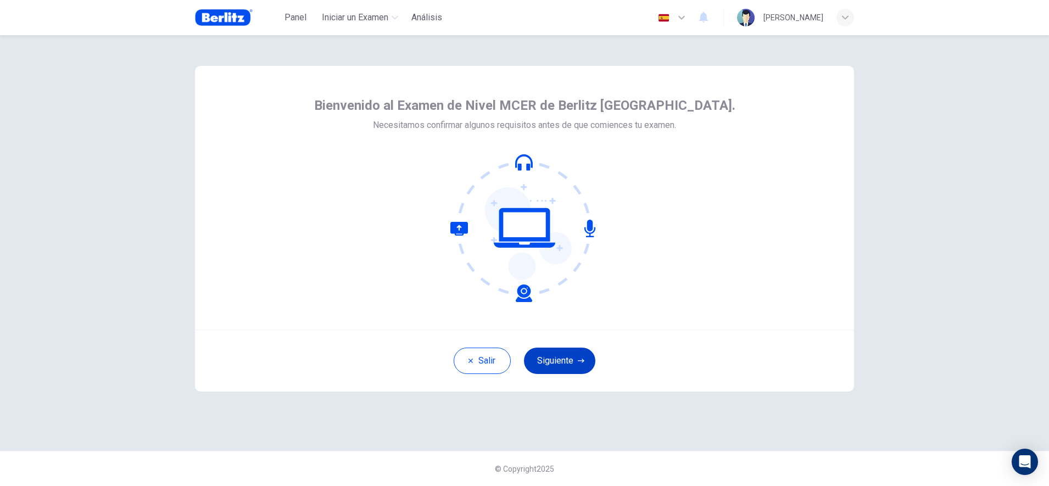
click at [548, 366] on button "Siguiente" at bounding box center [559, 361] width 71 height 26
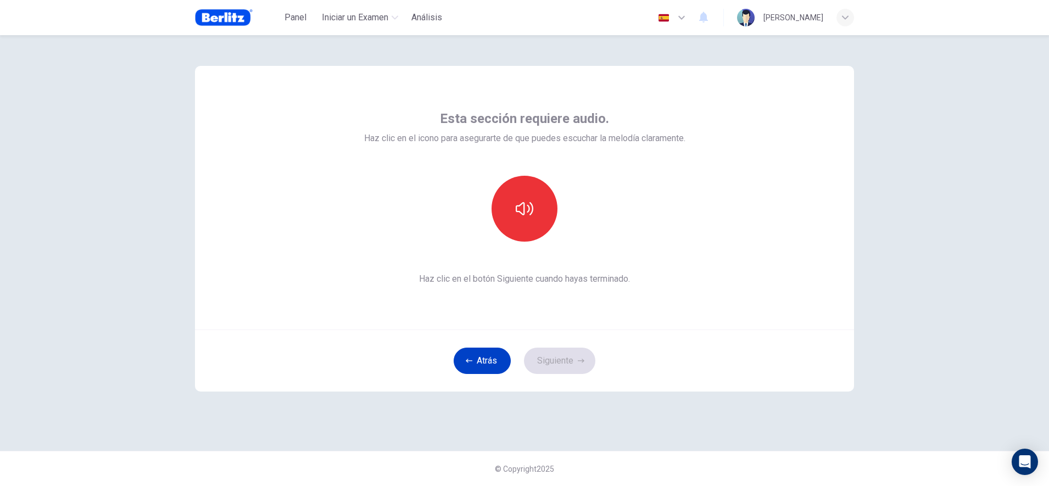
click at [499, 361] on button "Atrás" at bounding box center [482, 361] width 57 height 26
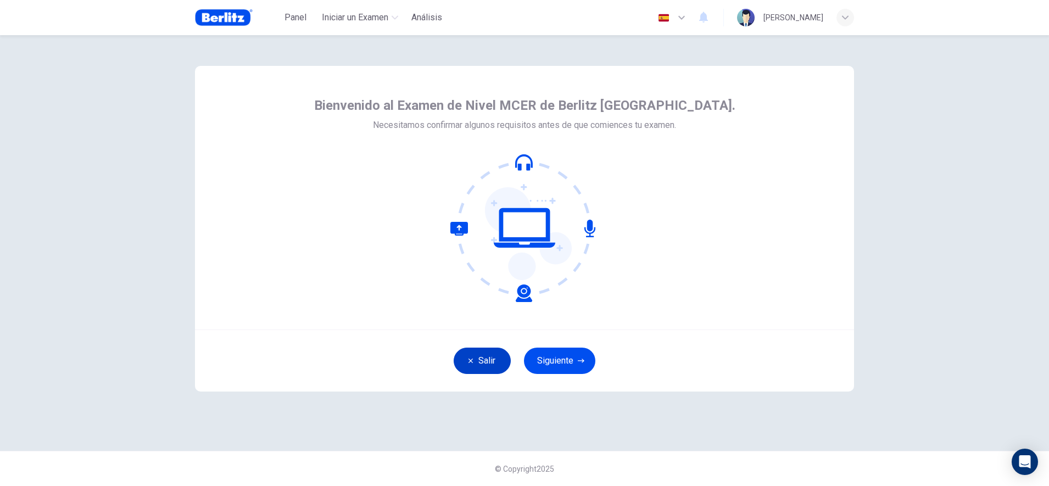
click at [499, 361] on button "Salir" at bounding box center [482, 361] width 57 height 26
